Goal: Find specific page/section: Find specific page/section

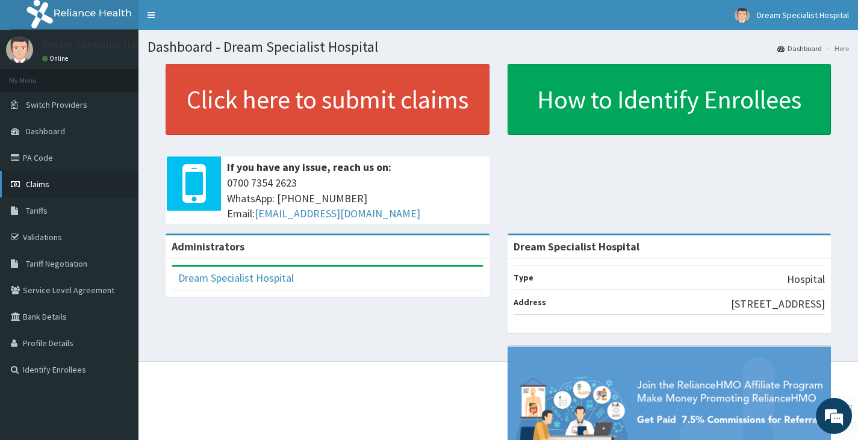
click at [42, 189] on span "Claims" at bounding box center [37, 184] width 23 height 11
click at [42, 166] on link "PA Code" at bounding box center [69, 158] width 139 height 26
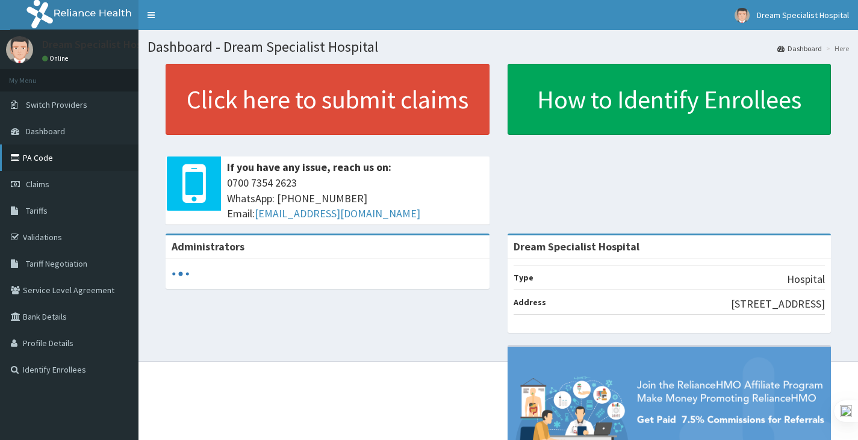
click at [57, 161] on link "PA Code" at bounding box center [69, 158] width 139 height 26
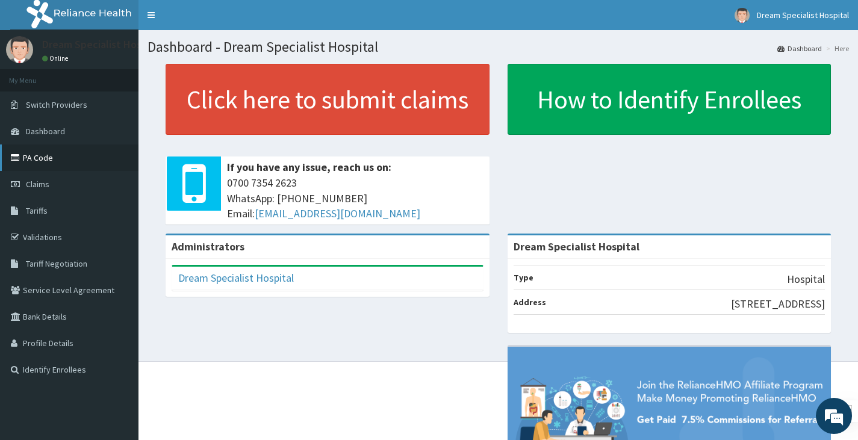
click at [49, 160] on link "PA Code" at bounding box center [69, 158] width 139 height 26
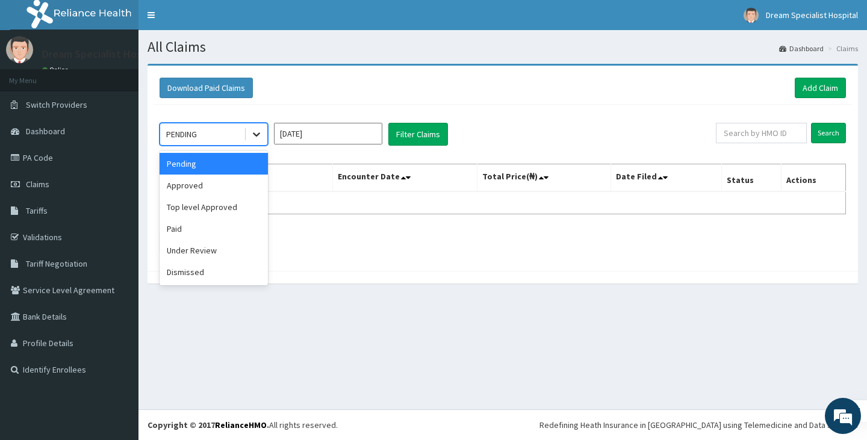
click at [248, 134] on div at bounding box center [257, 134] width 22 height 22
click at [217, 181] on div "Approved" at bounding box center [214, 186] width 108 height 22
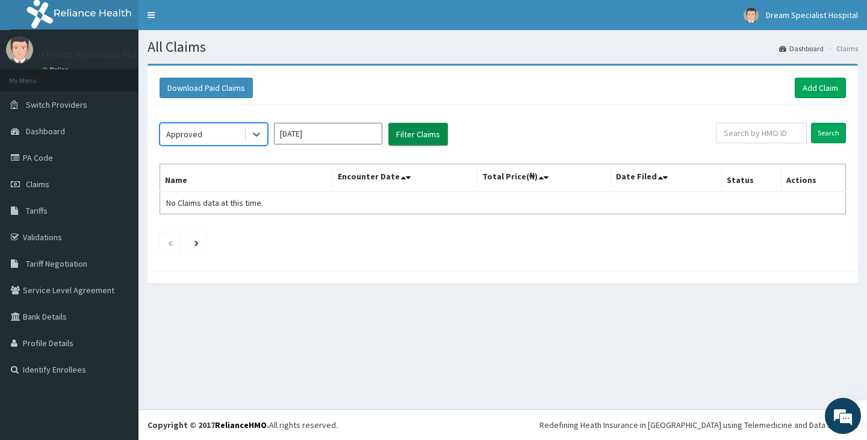
click at [426, 140] on button "Filter Claims" at bounding box center [418, 134] width 60 height 23
click at [53, 128] on span "Dashboard" at bounding box center [45, 131] width 39 height 11
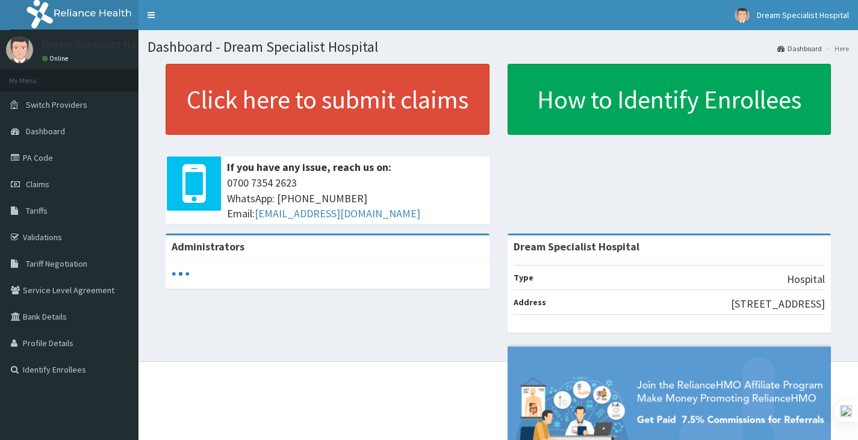
click at [44, 165] on link "PA Code" at bounding box center [69, 158] width 139 height 26
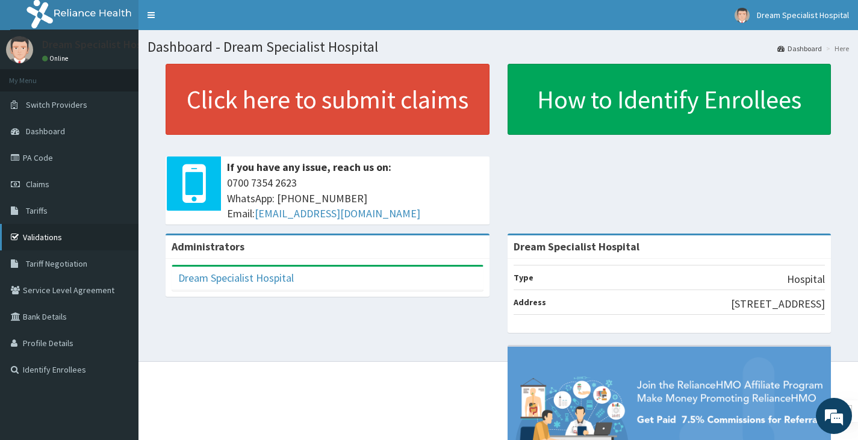
click at [61, 232] on link "Validations" at bounding box center [69, 237] width 139 height 26
